Goal: Task Accomplishment & Management: Use online tool/utility

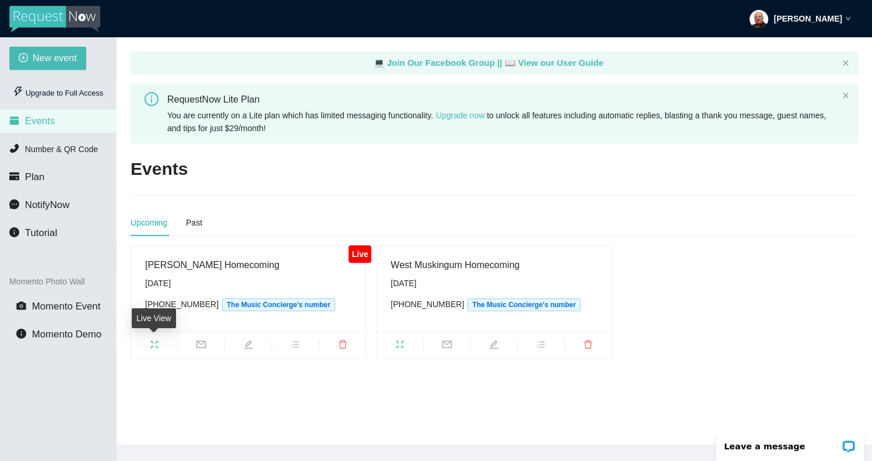
click at [150, 346] on icon "fullscreen" at bounding box center [154, 344] width 9 height 9
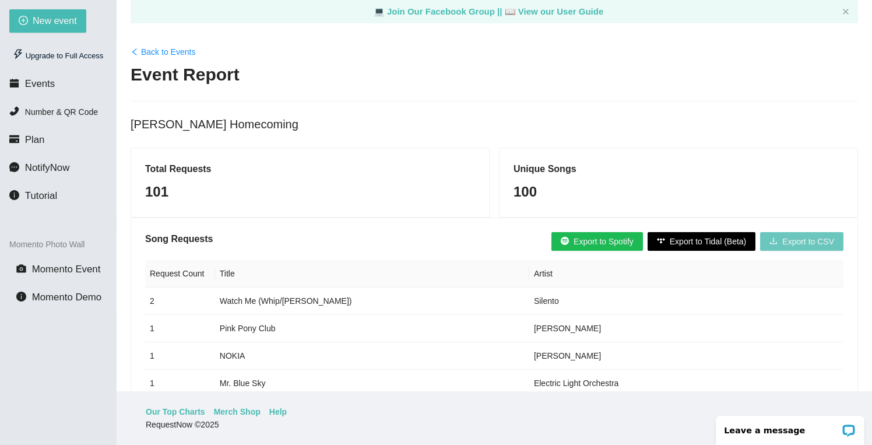
click at [801, 242] on span "Export to CSV" at bounding box center [809, 241] width 52 height 13
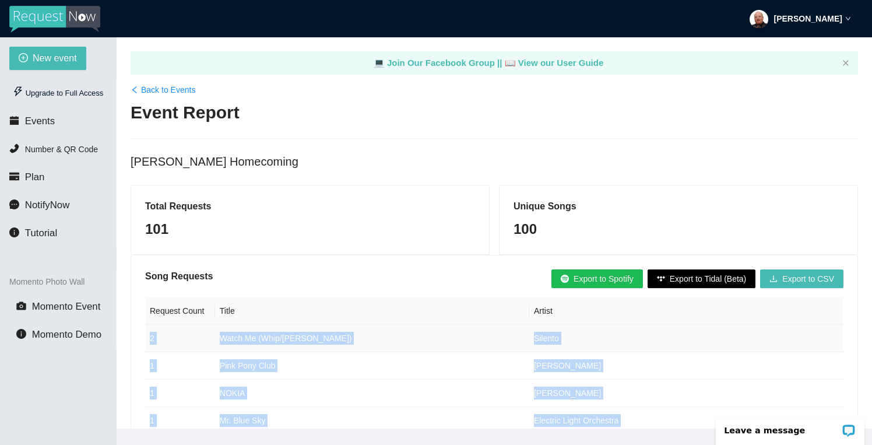
drag, startPoint x: 621, startPoint y: 348, endPoint x: 155, endPoint y: 325, distance: 466.5
copy tbody "6 Lorem Ip (Dolo/Sit Ame) Consect 1 Adip Elit Sedd Eiusmodt Inci 3 UTLAB Etdol …"
